Goal: Information Seeking & Learning: Check status

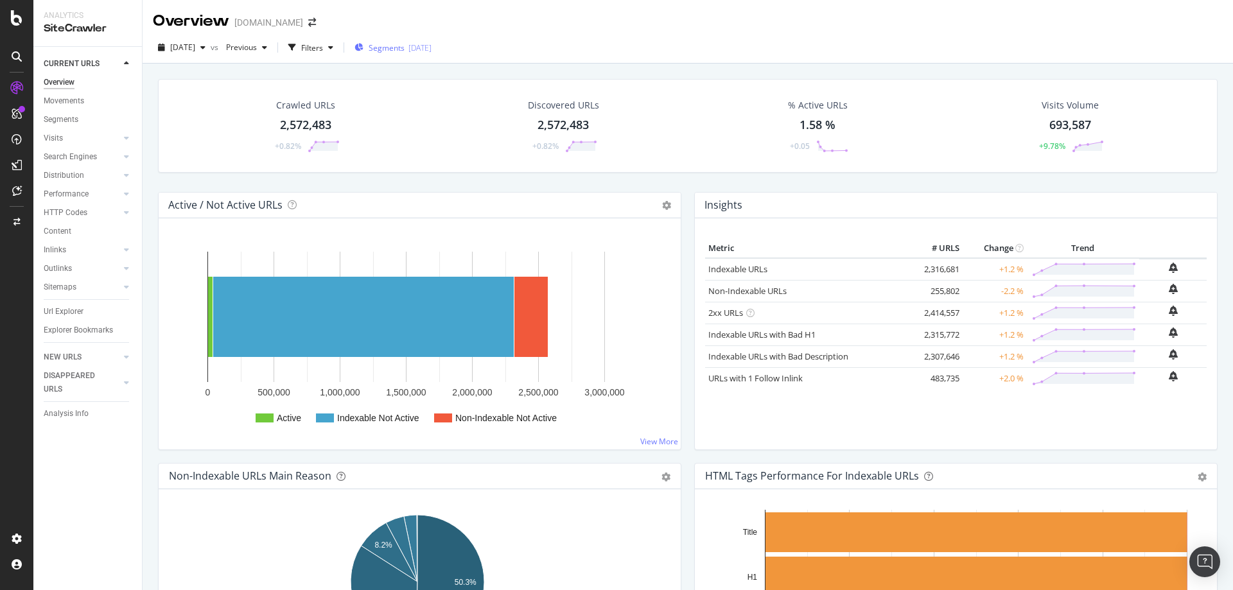
click at [404, 49] on span "Segments" at bounding box center [387, 47] width 36 height 11
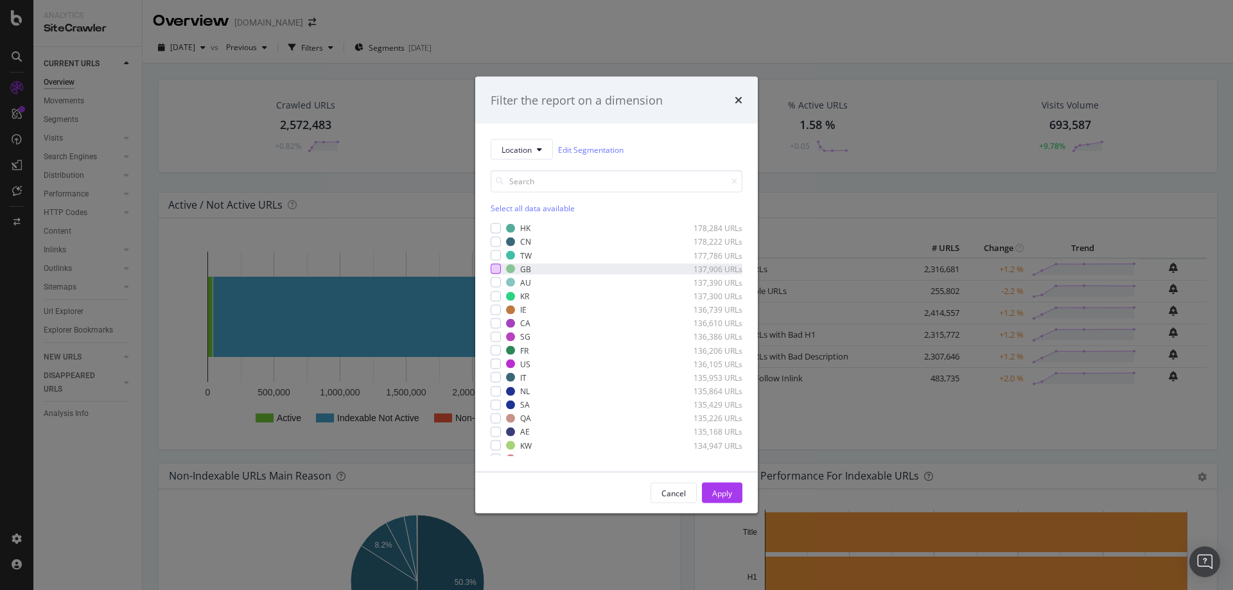
click at [493, 270] on div "modal" at bounding box center [496, 269] width 10 height 10
drag, startPoint x: 730, startPoint y: 489, endPoint x: 568, endPoint y: 51, distance: 466.4
click at [730, 489] on div "Apply" at bounding box center [722, 492] width 20 height 11
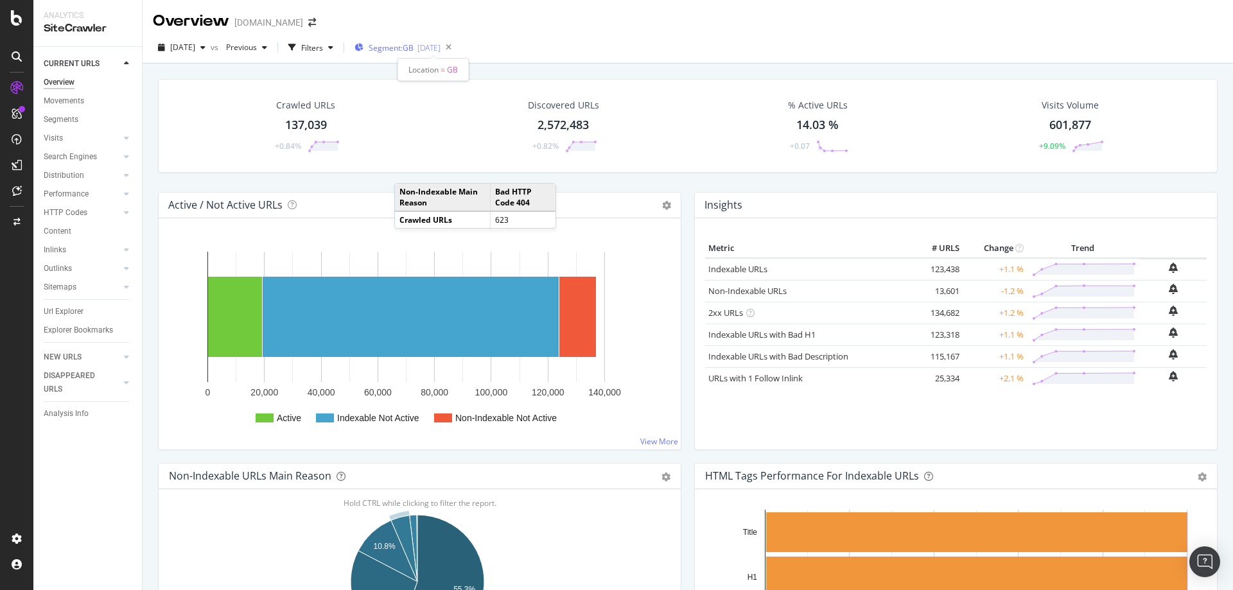
click at [413, 49] on span "Segment: GB" at bounding box center [391, 47] width 45 height 11
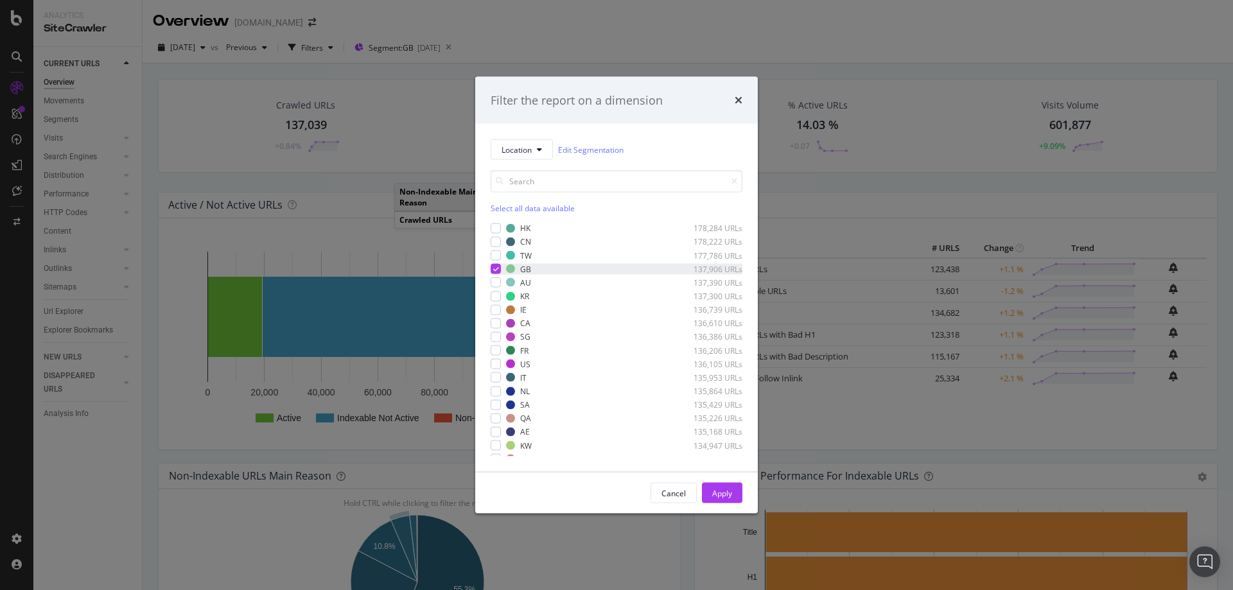
click at [496, 270] on icon "modal" at bounding box center [496, 269] width 6 height 6
click at [495, 421] on div "modal" at bounding box center [496, 424] width 10 height 10
click at [725, 496] on div "Apply" at bounding box center [722, 492] width 20 height 11
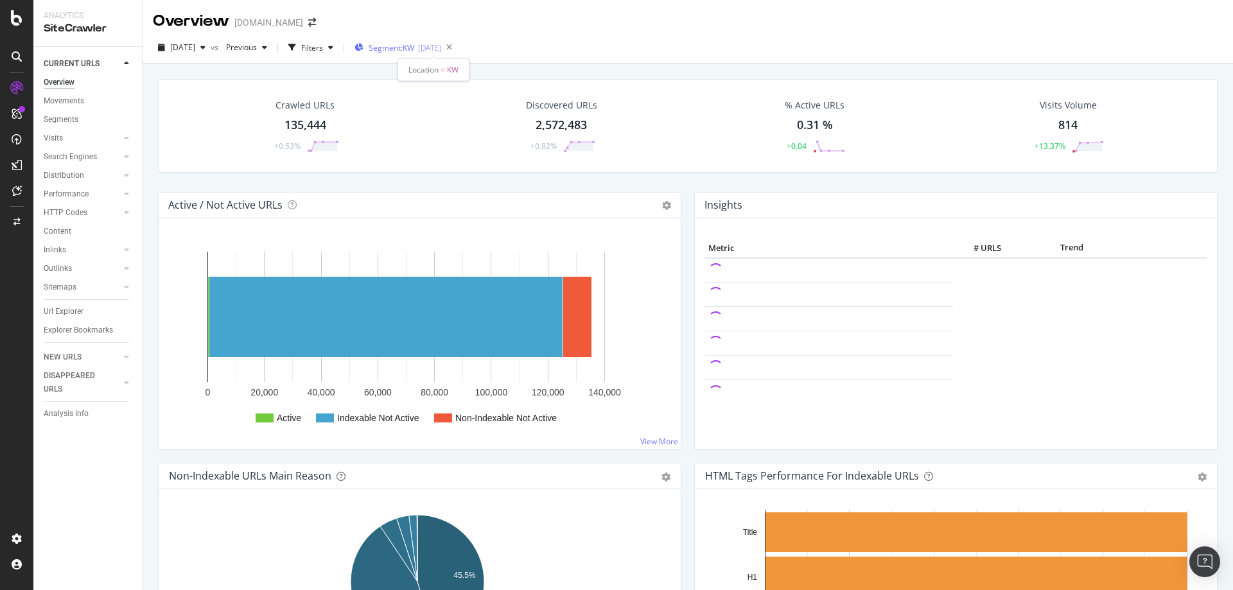
click at [414, 47] on span "Segment: KW" at bounding box center [392, 47] width 46 height 11
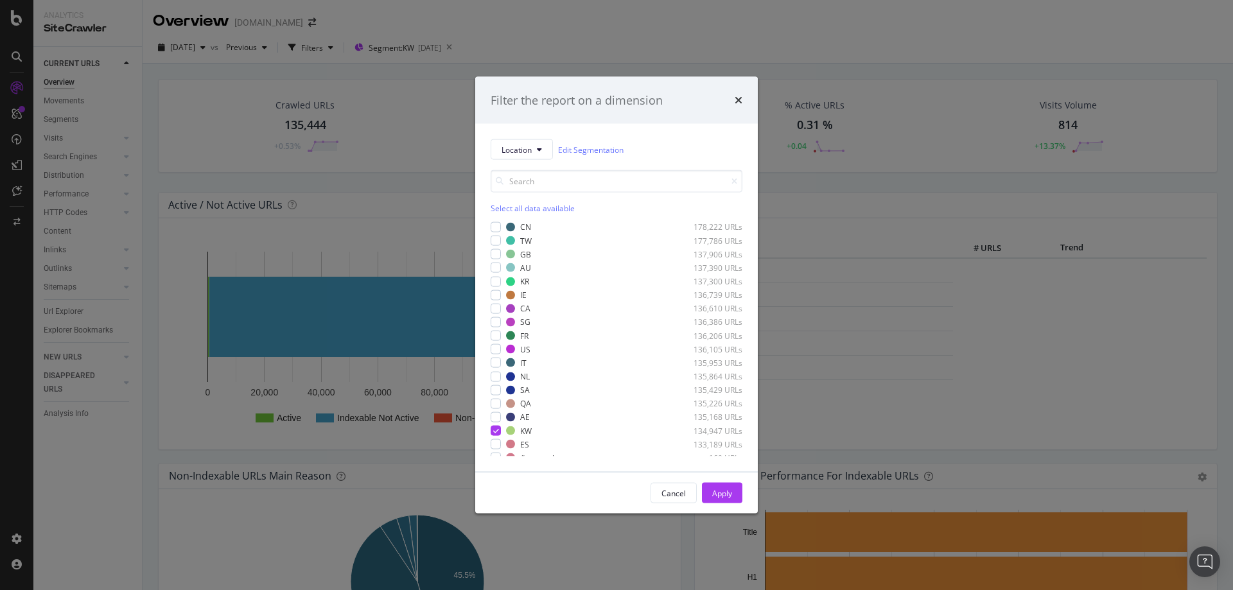
scroll to position [22, 0]
click at [493, 421] on icon "modal" at bounding box center [496, 424] width 6 height 6
click at [492, 261] on div "HK 178,284 URLs CN 178,222 URLs TW 177,786 URLs GB 137,906 URLs AU 137,390 URLs…" at bounding box center [617, 340] width 252 height 234
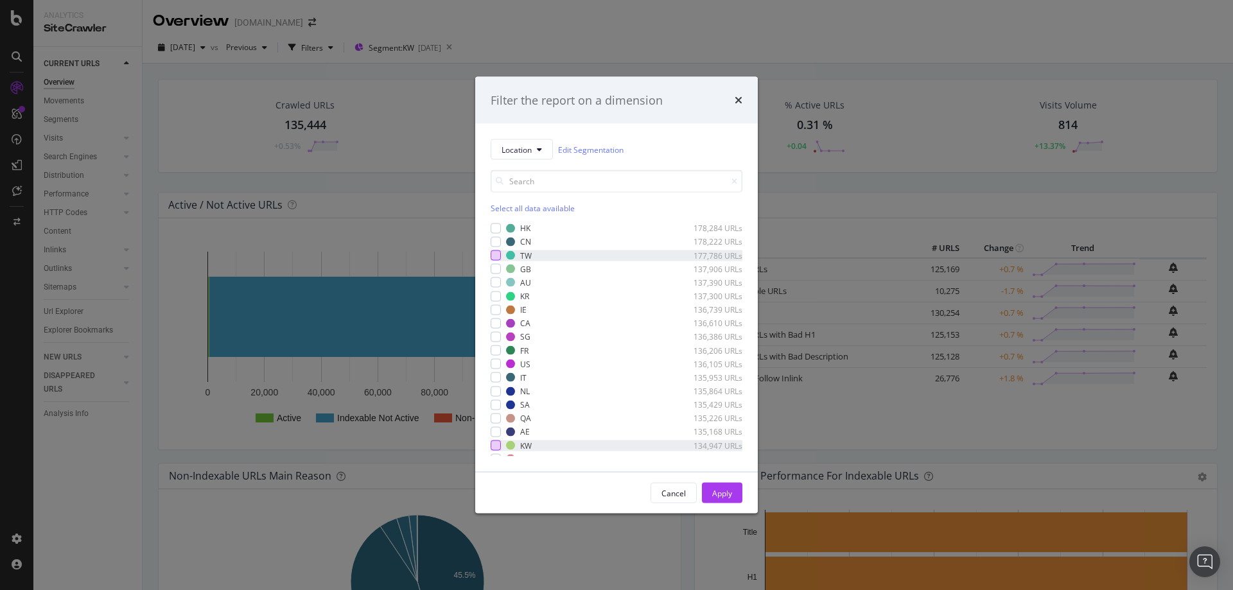
click at [492, 256] on div "modal" at bounding box center [496, 255] width 10 height 10
click at [726, 491] on div "Apply" at bounding box center [722, 492] width 20 height 11
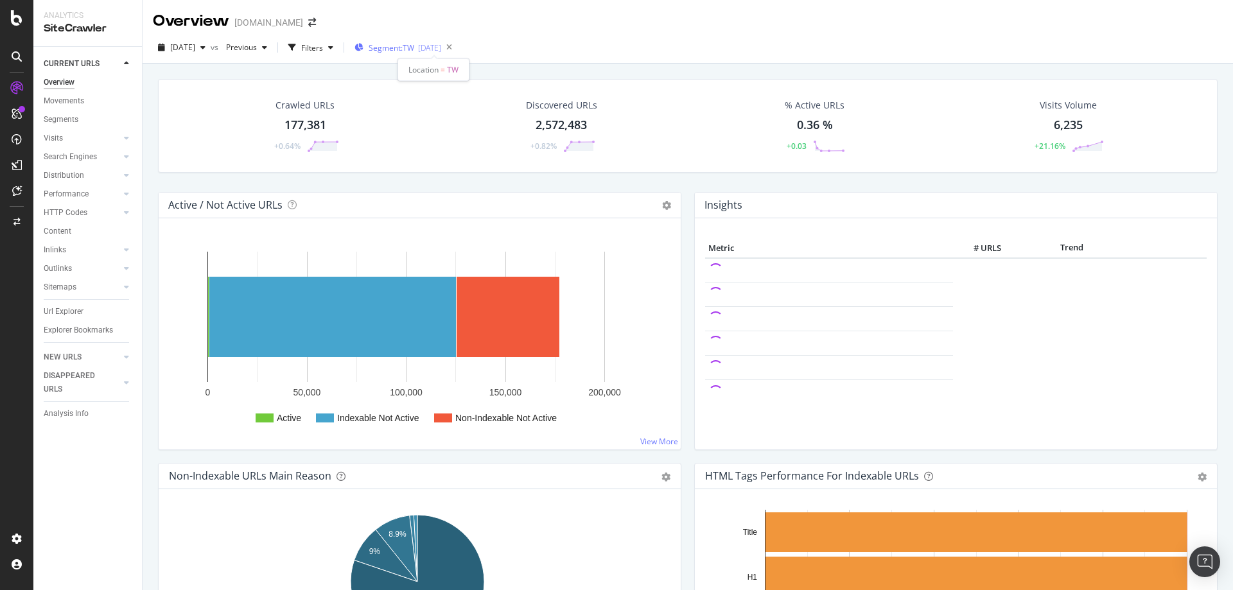
click at [414, 50] on span "Segment: TW" at bounding box center [392, 47] width 46 height 11
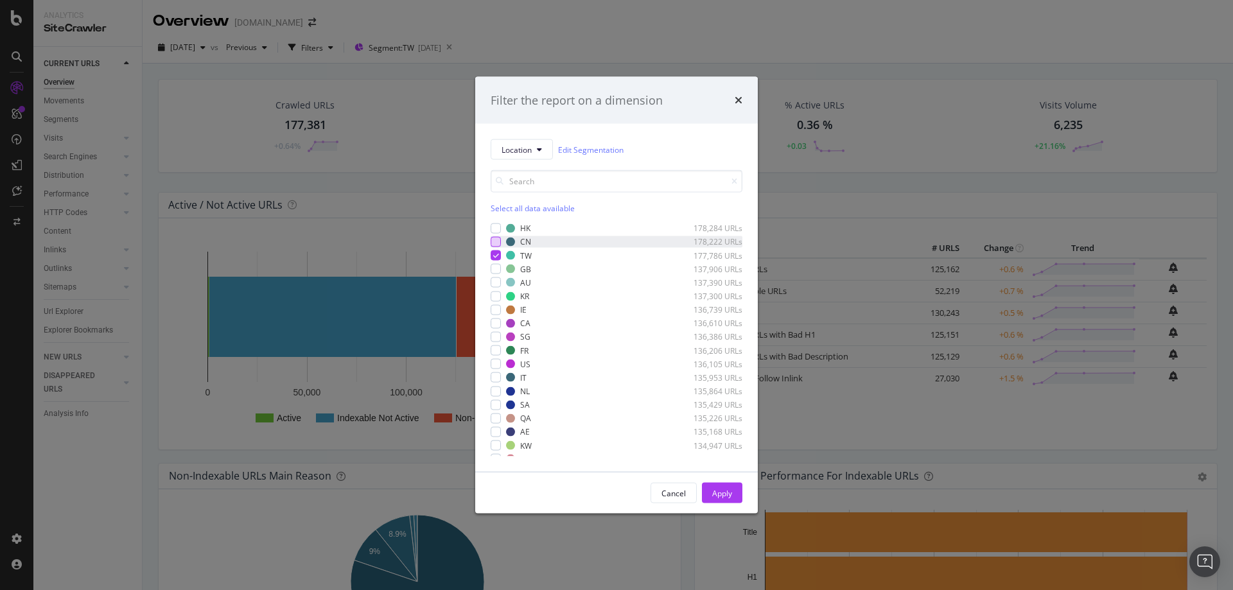
click at [494, 241] on div "modal" at bounding box center [496, 242] width 10 height 10
click at [498, 257] on icon "modal" at bounding box center [496, 255] width 6 height 6
click at [724, 493] on div "Apply" at bounding box center [722, 492] width 20 height 11
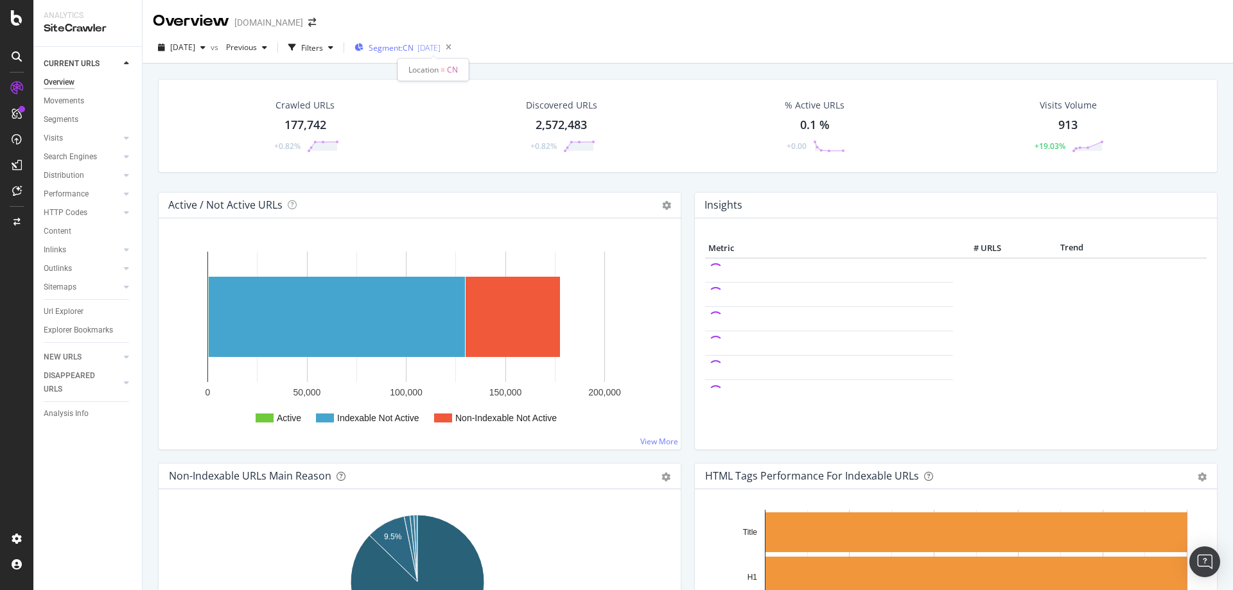
click at [413, 52] on span "Segment: CN" at bounding box center [391, 47] width 45 height 11
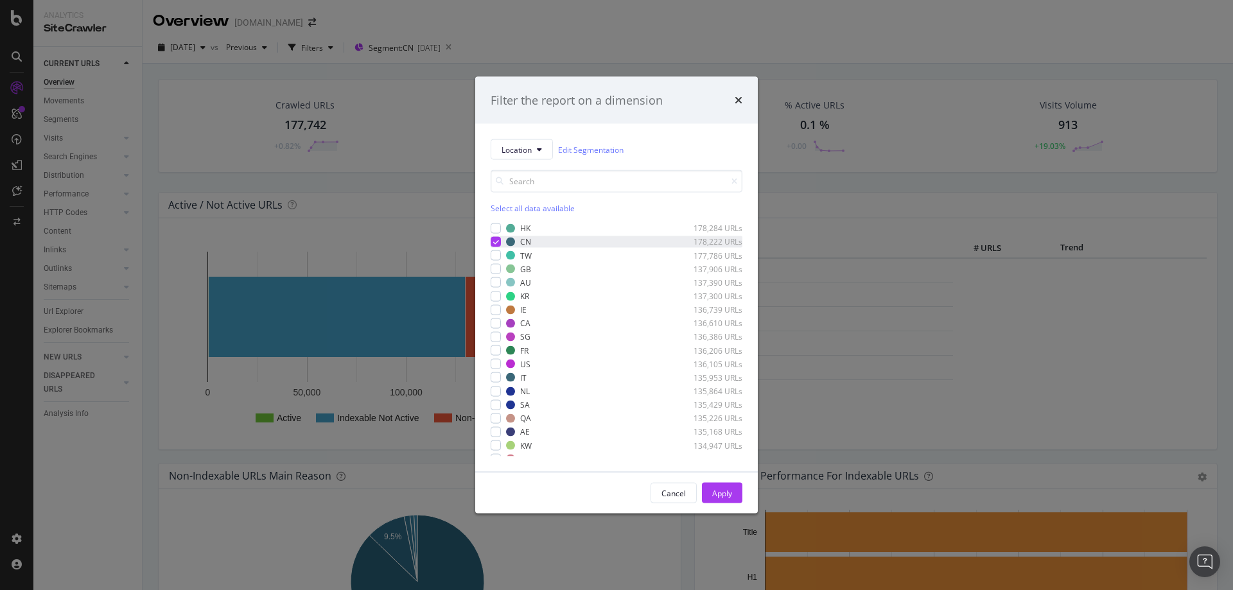
click at [492, 234] on div "HK 178,284 URLs" at bounding box center [617, 228] width 252 height 11
click at [498, 241] on icon "modal" at bounding box center [496, 242] width 6 height 6
click at [498, 230] on icon "modal" at bounding box center [496, 228] width 6 height 6
click at [491, 363] on div "modal" at bounding box center [496, 364] width 10 height 10
click at [736, 498] on button "Apply" at bounding box center [722, 493] width 40 height 21
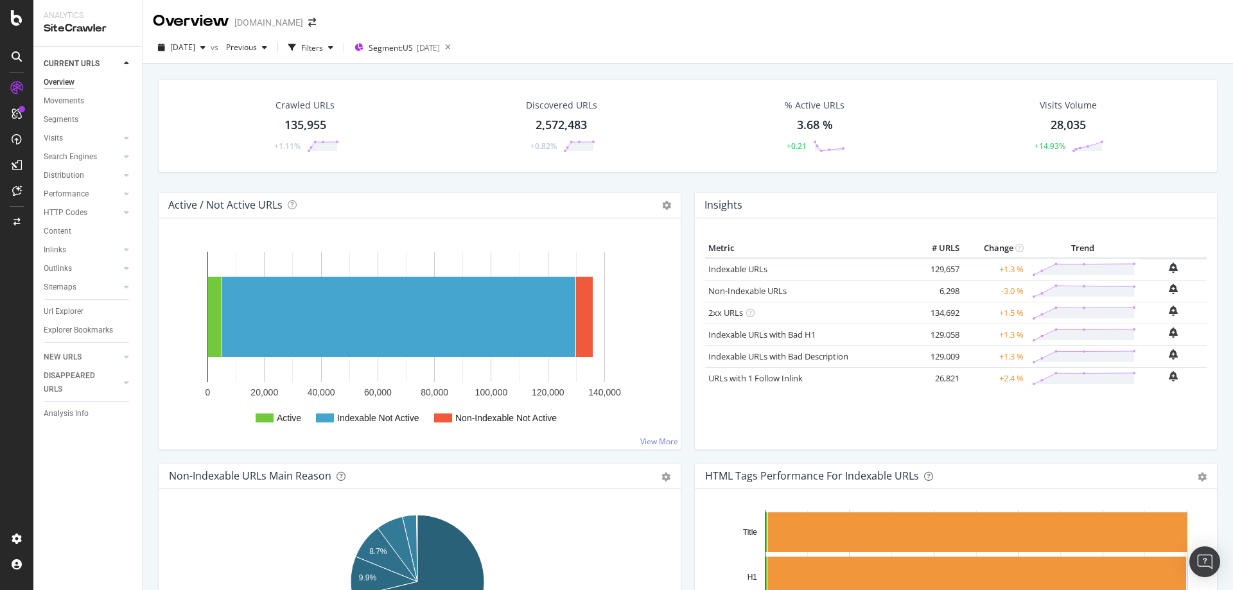
drag, startPoint x: 152, startPoint y: 178, endPoint x: 742, endPoint y: 189, distance: 590.1
click at [742, 189] on div "Crawled URLs 135,955 +1.11% Discovered URLs 2,572,483 +0.82% % Active URLs 3.68…" at bounding box center [688, 135] width 1072 height 113
click at [688, 458] on div "Insights Metric # URLS Change Trend Indexable URLs 129,657 +1.3 % Non-Indexable…" at bounding box center [956, 327] width 536 height 271
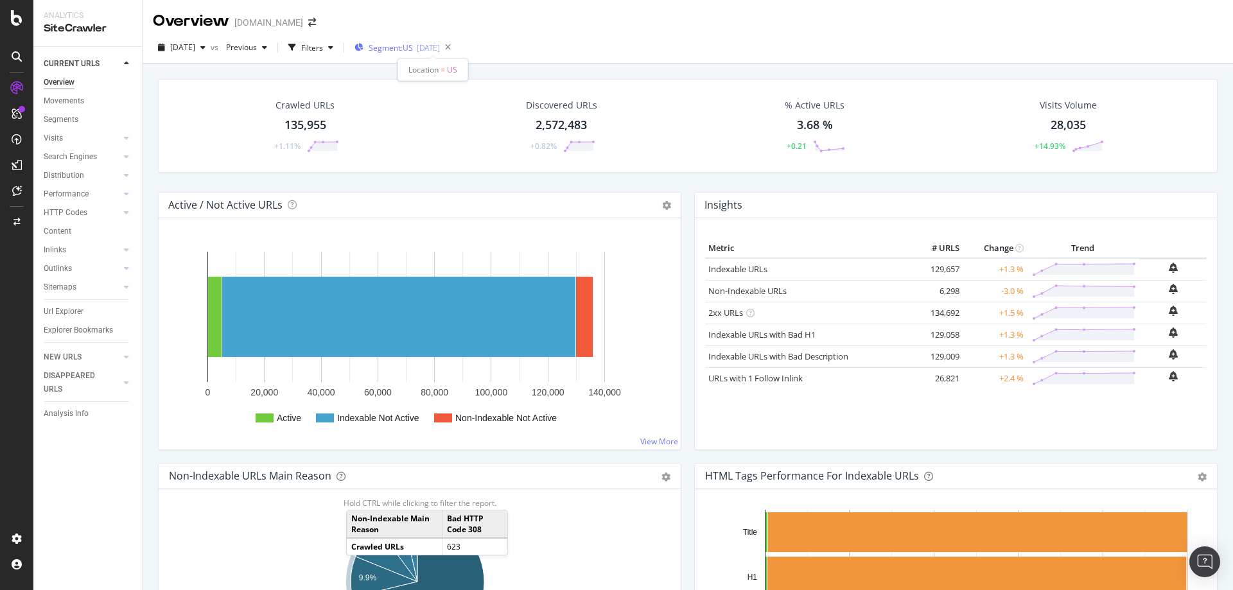
click at [410, 45] on span "Segment: US" at bounding box center [391, 47] width 44 height 11
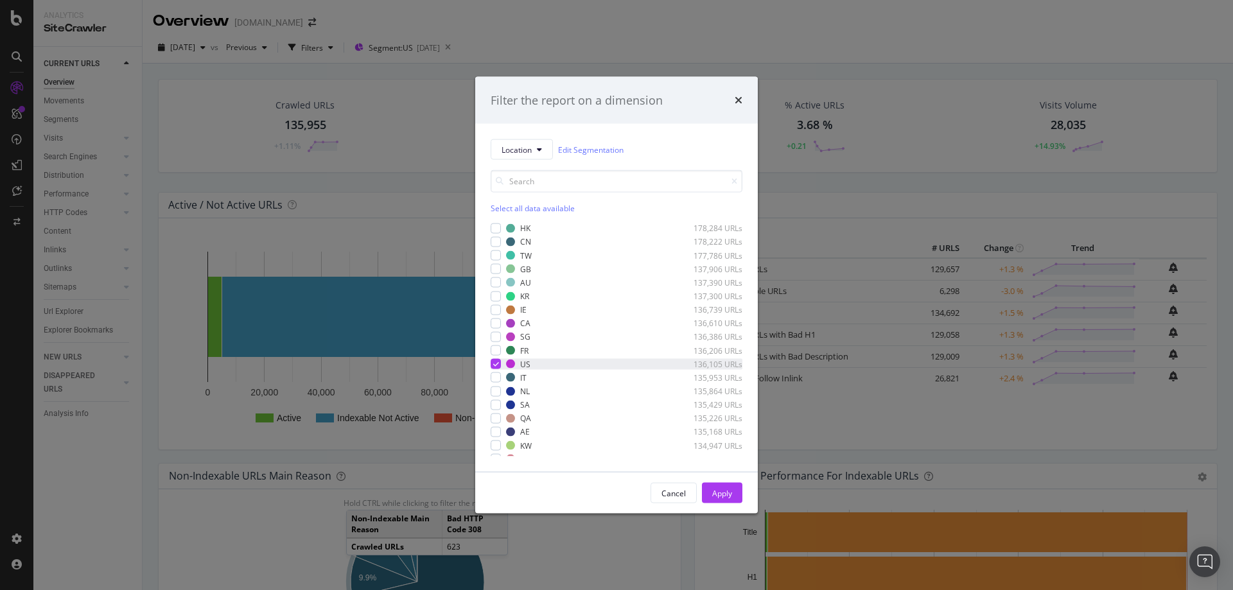
click at [494, 366] on icon "modal" at bounding box center [496, 364] width 6 height 6
click at [679, 490] on div "Cancel" at bounding box center [673, 492] width 24 height 11
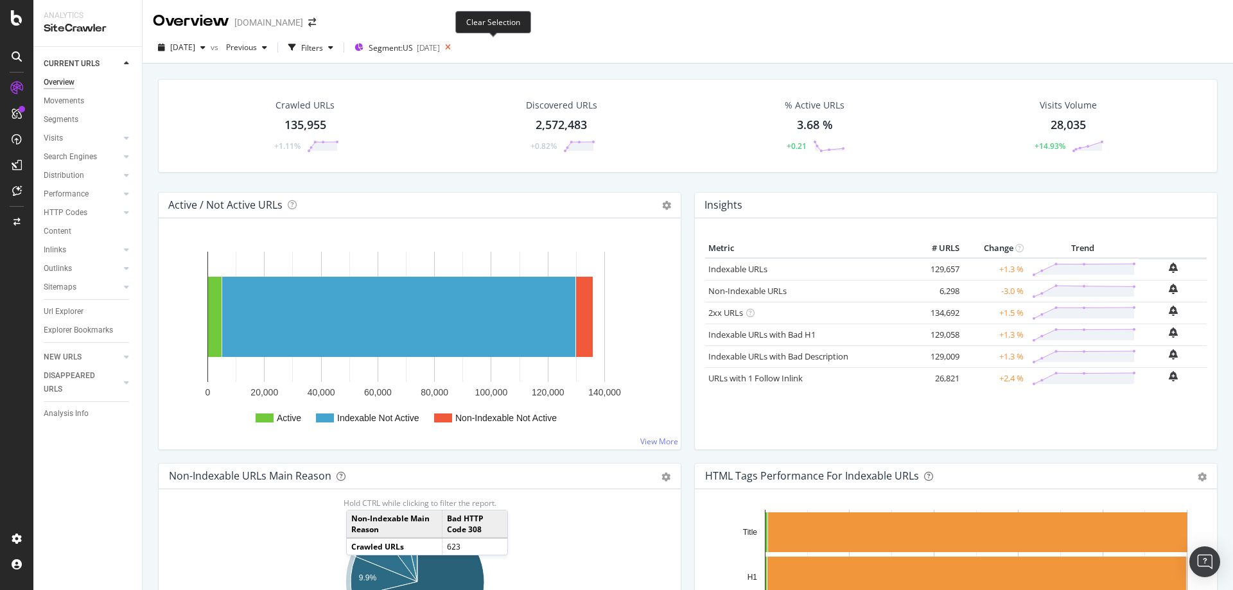
click at [456, 48] on icon at bounding box center [448, 48] width 16 height 18
